Goal: Transaction & Acquisition: Obtain resource

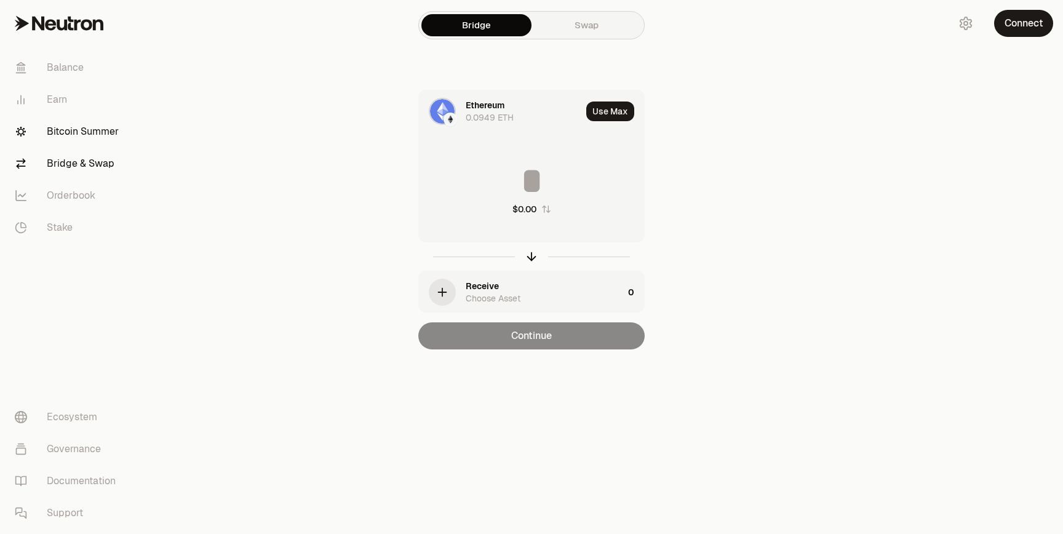
click at [65, 131] on link "Bitcoin Summer" at bounding box center [69, 132] width 128 height 32
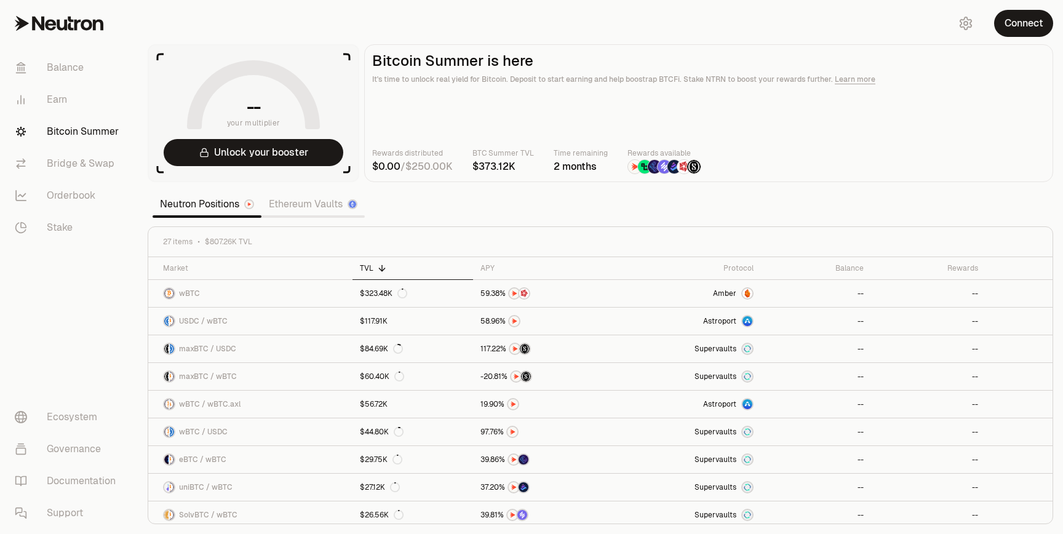
click at [301, 212] on link "Ethereum Vaults" at bounding box center [313, 204] width 103 height 25
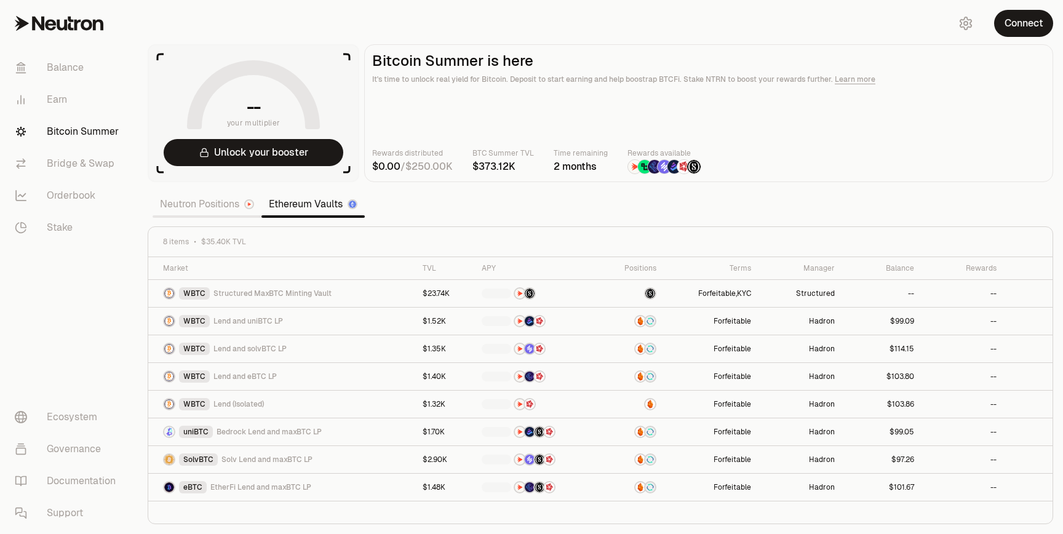
click at [235, 219] on section "-- your multiplier Unlock your booster Bitcoin Summer is here It's time to unlo…" at bounding box center [601, 267] width 926 height 534
click at [230, 213] on link "Neutron Positions" at bounding box center [207, 204] width 109 height 25
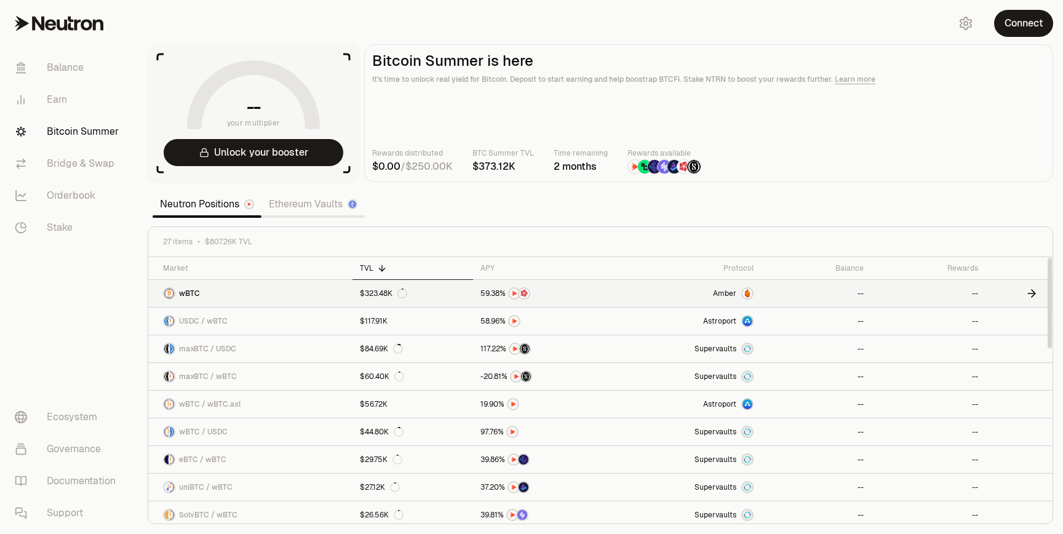
click at [314, 295] on link "wBTC" at bounding box center [250, 293] width 204 height 27
click at [267, 351] on link "maxBTC / USDC" at bounding box center [250, 348] width 204 height 27
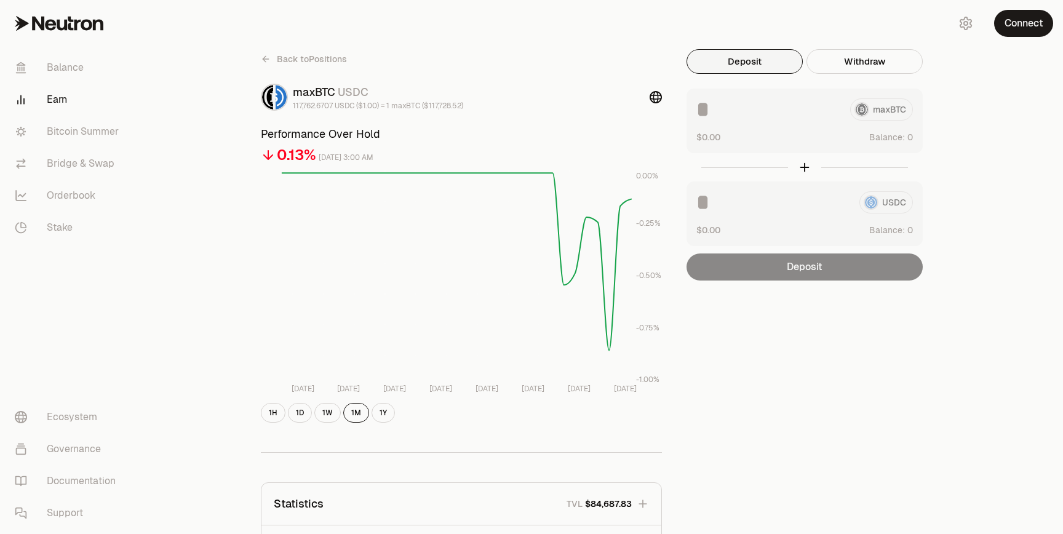
click at [727, 184] on div "USDC $0.00 Balance:" at bounding box center [805, 214] width 236 height 65
click at [727, 92] on div "maxBTC $0.00 Balance:" at bounding box center [805, 121] width 236 height 65
click at [858, 76] on div "Deposit Withdraw maxBTC $0.00 Balance: USDC $0.00 Balance: Deposit Balance: $0.…" at bounding box center [805, 164] width 236 height 231
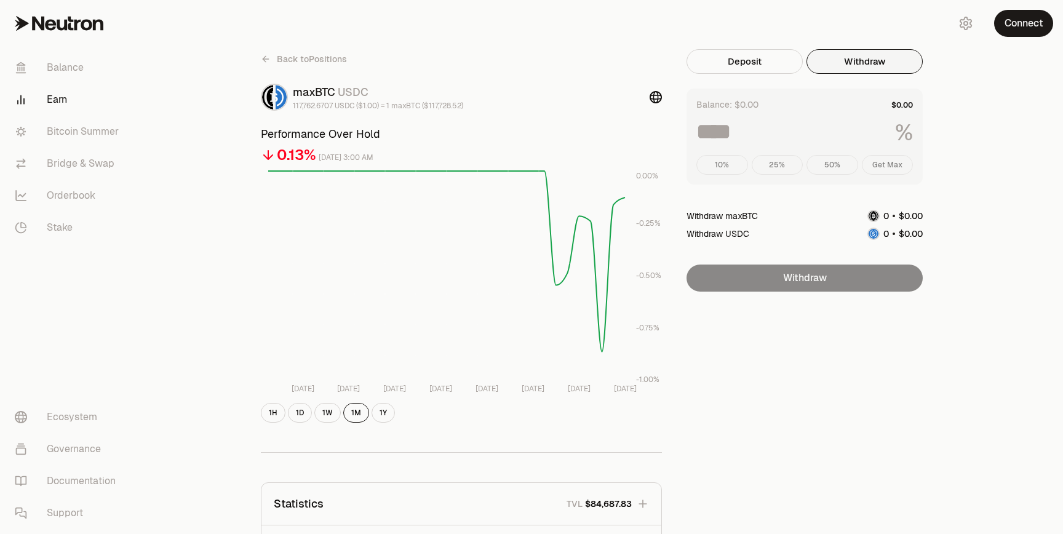
click at [858, 69] on button "Withdraw" at bounding box center [865, 61] width 116 height 25
click at [770, 111] on div "Balance: $0.00 % 10% 25% 50% Get Max" at bounding box center [805, 137] width 236 height 96
click at [751, 161] on div "10% 25% 50% Get Max" at bounding box center [805, 165] width 217 height 20
click at [798, 162] on div "10% 25% 50% Get Max" at bounding box center [805, 165] width 217 height 20
click at [779, 64] on button "Deposit" at bounding box center [745, 61] width 116 height 25
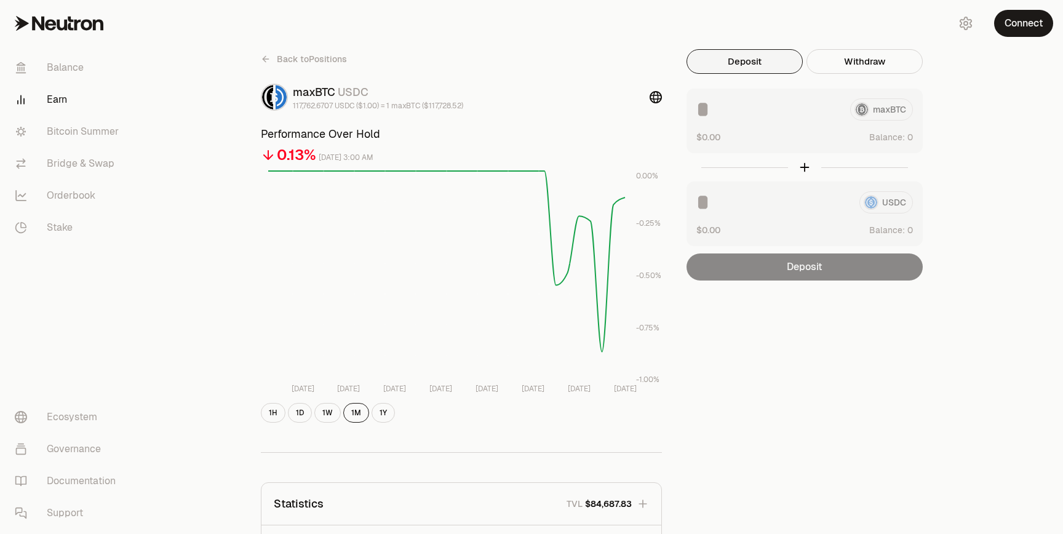
click at [295, 58] on span "Back to Positions" at bounding box center [312, 59] width 70 height 12
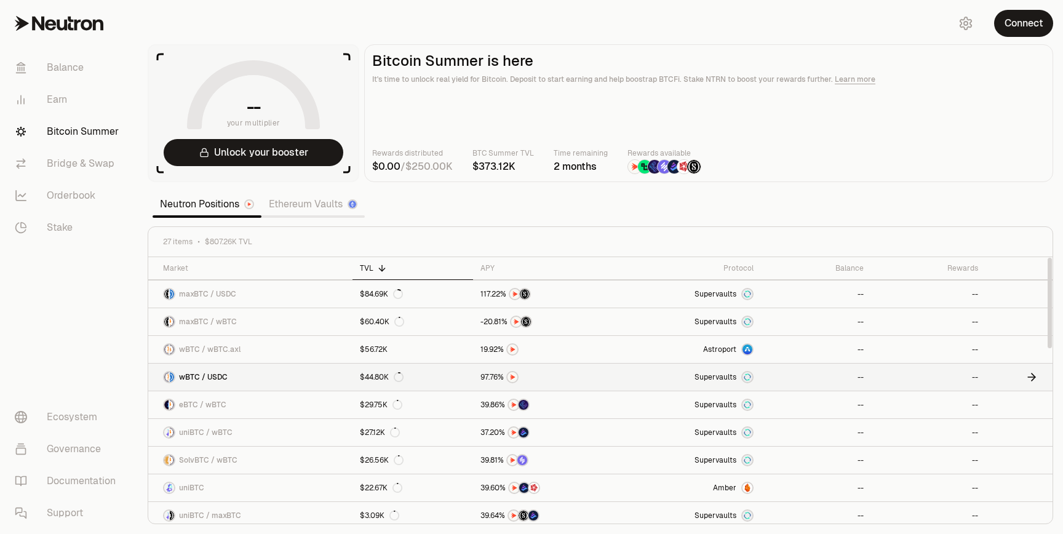
scroll to position [66, 0]
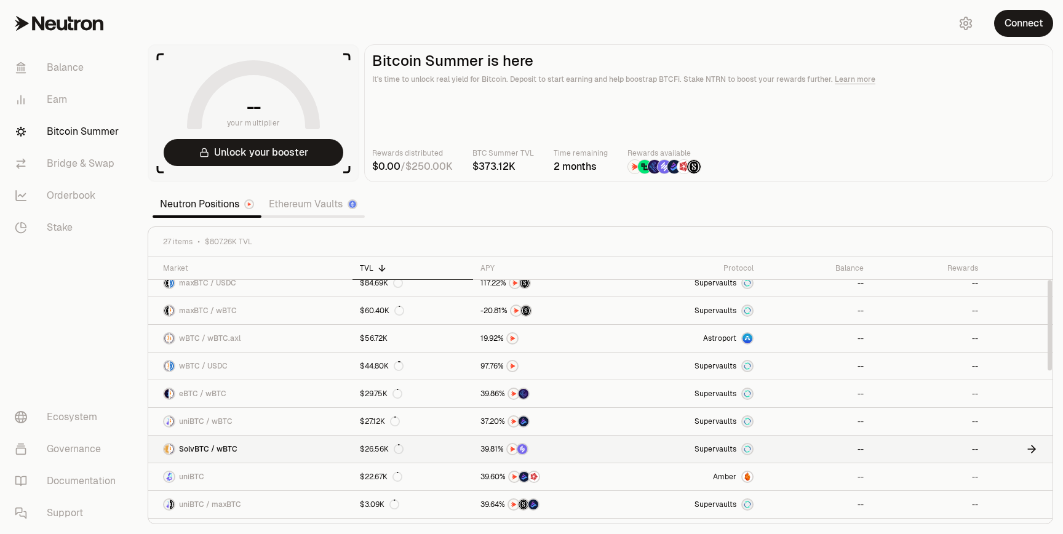
click at [263, 452] on link "SolvBTC / wBTC" at bounding box center [250, 449] width 204 height 27
